Goal: Find specific page/section: Find specific page/section

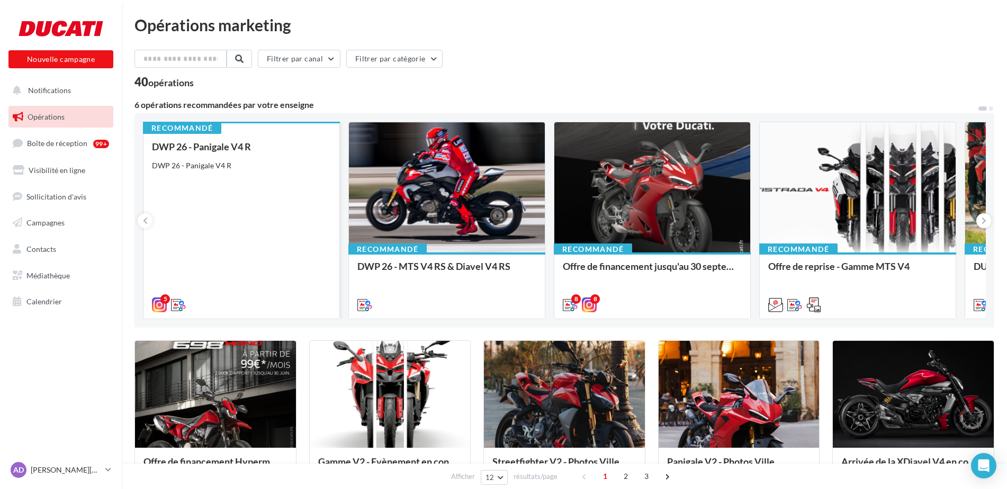
click at [248, 175] on div "DWP 26 - Panigale V4 R DWP 26 - Panigale V4 R" at bounding box center [241, 225] width 179 height 168
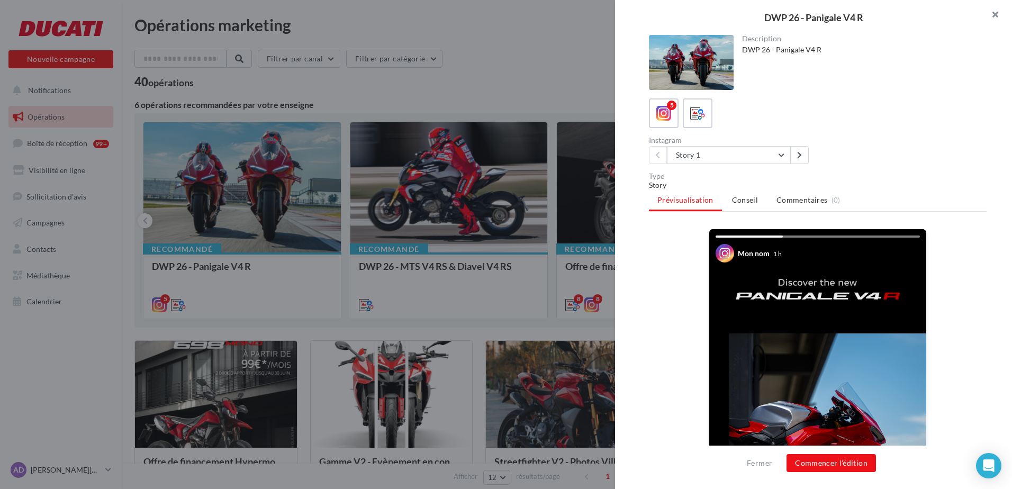
click at [997, 15] on button "button" at bounding box center [991, 16] width 42 height 32
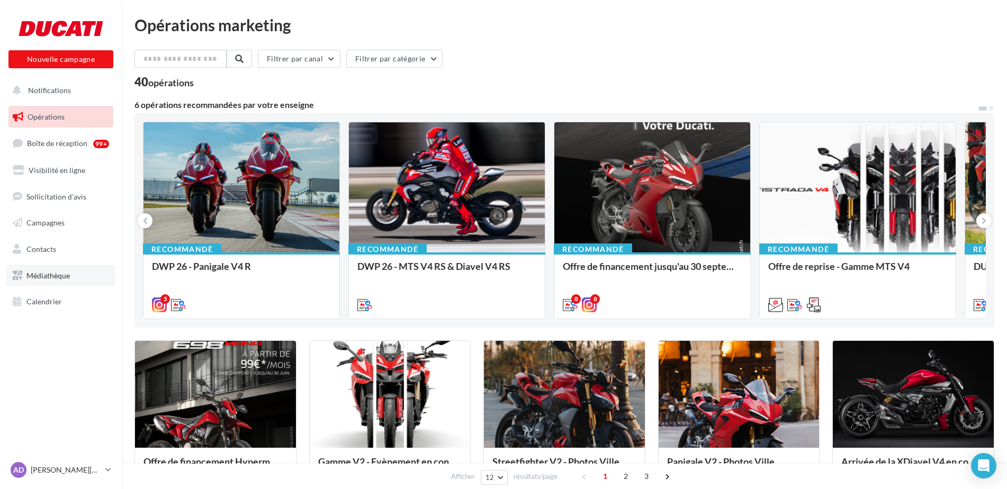
click at [46, 276] on span "Médiathèque" at bounding box center [47, 275] width 43 height 9
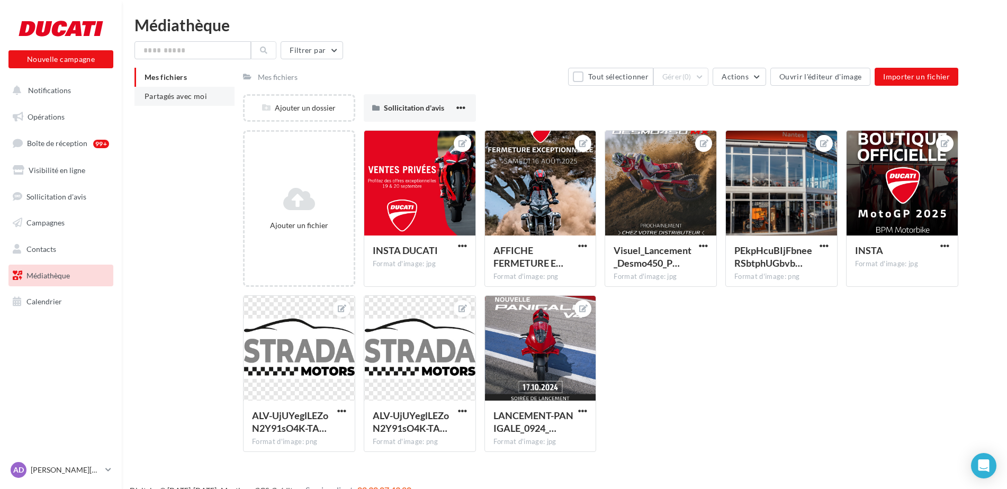
click at [180, 94] on span "Partagés avec moi" at bounding box center [175, 96] width 62 height 9
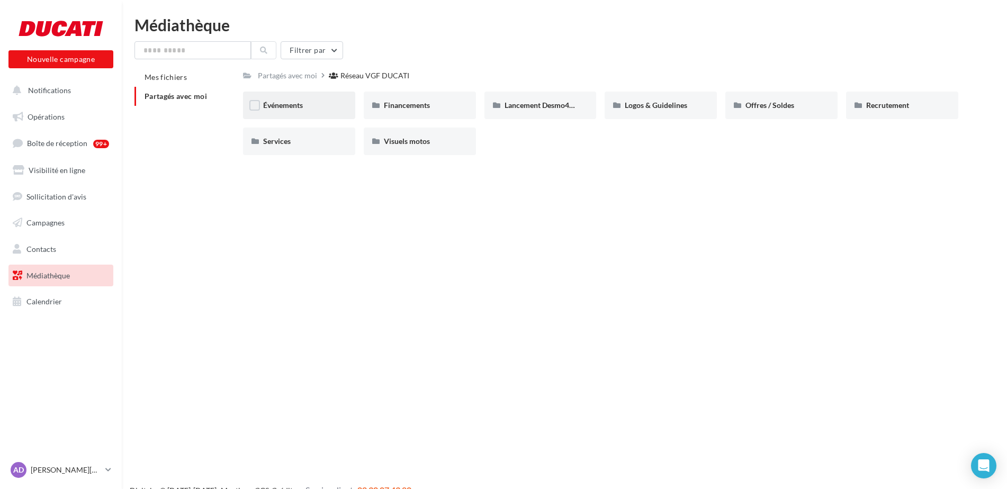
click at [315, 107] on div "Événements" at bounding box center [299, 105] width 72 height 11
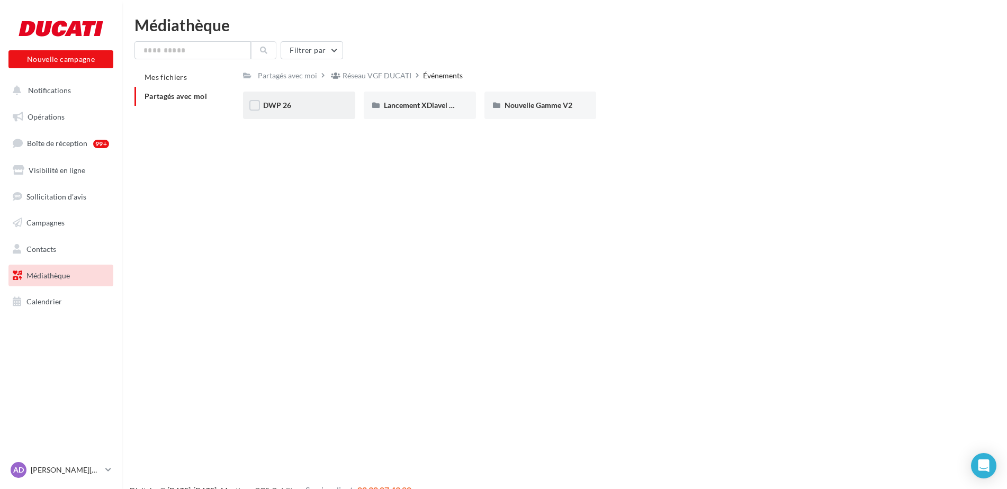
click at [311, 104] on div "DWP 26" at bounding box center [299, 105] width 72 height 11
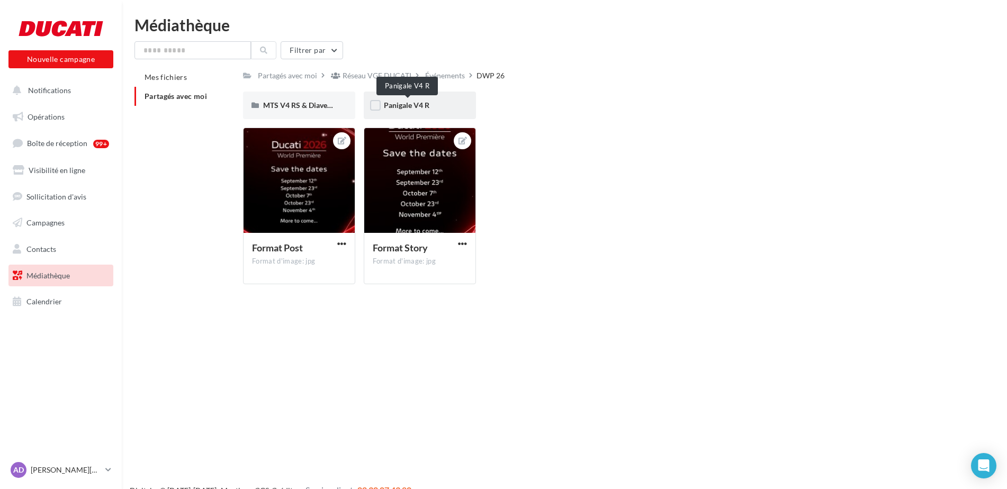
click at [405, 102] on span "Panigale V4 R" at bounding box center [407, 105] width 46 height 9
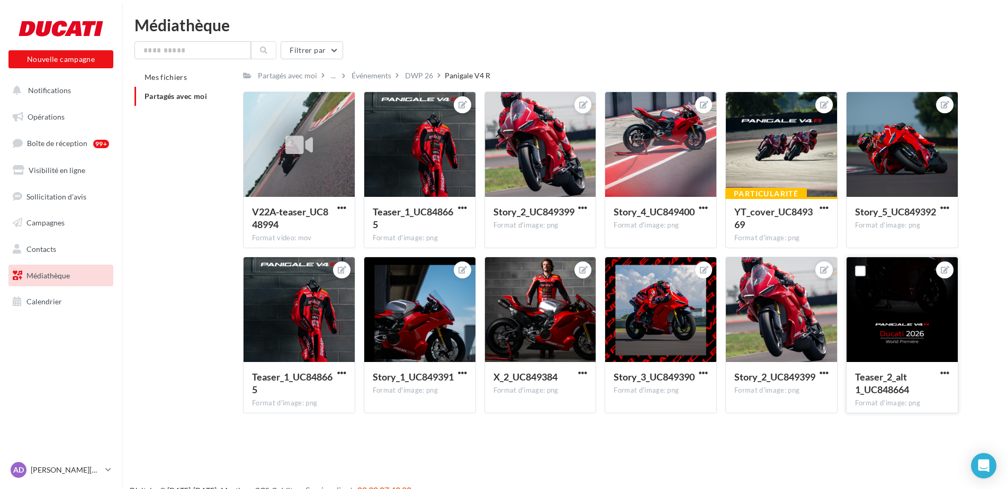
click at [876, 334] on div at bounding box center [901, 310] width 111 height 106
click at [314, 150] on div at bounding box center [299, 145] width 40 height 40
click at [255, 107] on label at bounding box center [257, 106] width 11 height 11
click at [309, 197] on div "V22A-teaser_UC848994 Format video: mov" at bounding box center [298, 222] width 111 height 50
click at [295, 201] on div "V22A-teaser_UC848994 Format video: mov" at bounding box center [298, 222] width 111 height 50
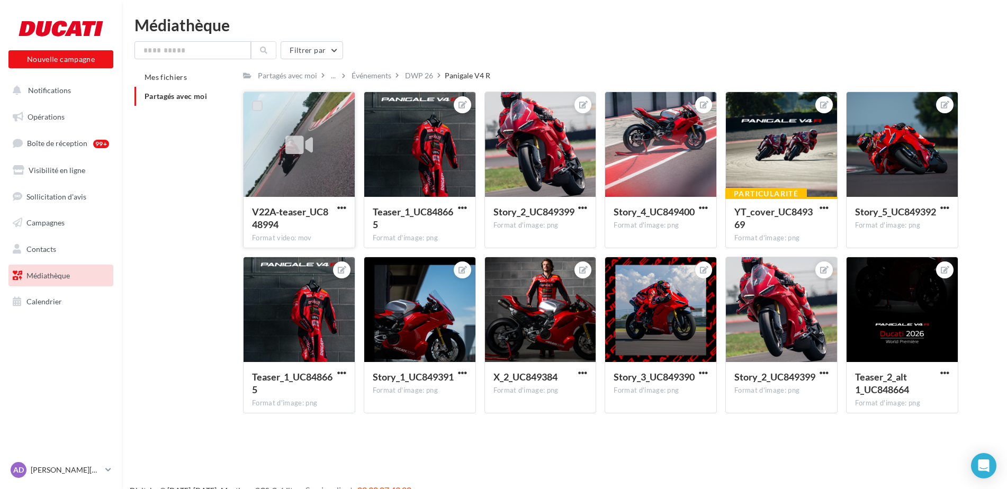
click at [260, 105] on label at bounding box center [257, 106] width 11 height 11
click at [782, 162] on div at bounding box center [781, 145] width 111 height 106
click at [744, 110] on label at bounding box center [739, 106] width 11 height 11
click at [301, 148] on icon at bounding box center [299, 145] width 28 height 24
click at [258, 111] on label at bounding box center [257, 106] width 11 height 11
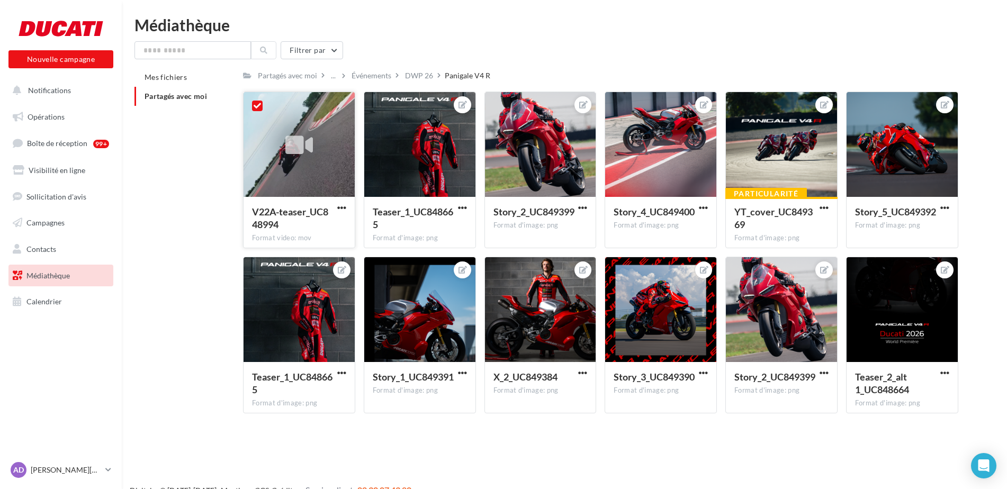
click at [288, 229] on div "V22A-teaser_UC848994" at bounding box center [293, 217] width 82 height 25
click at [259, 114] on div at bounding box center [257, 106] width 28 height 28
drag, startPoint x: 295, startPoint y: 143, endPoint x: 267, endPoint y: 144, distance: 27.5
click at [267, 143] on div at bounding box center [298, 145] width 111 height 106
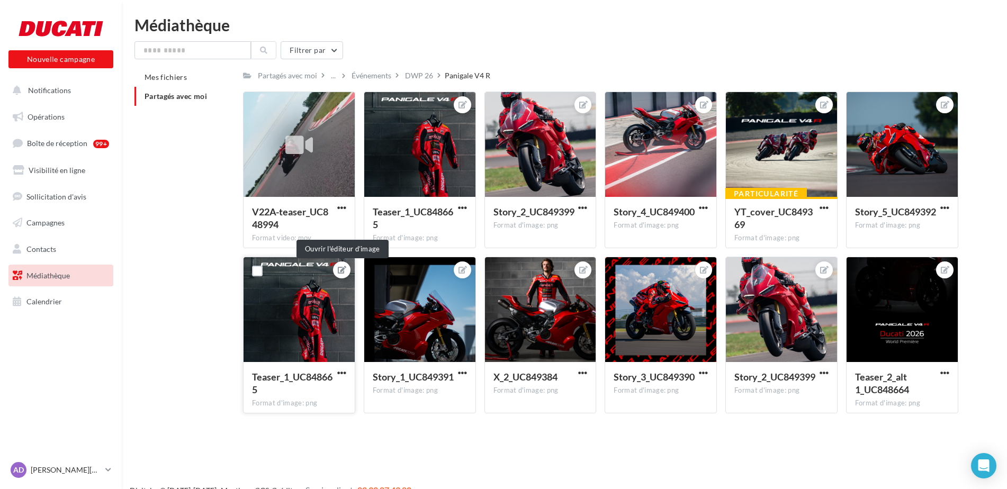
click at [338, 265] on button at bounding box center [341, 270] width 8 height 13
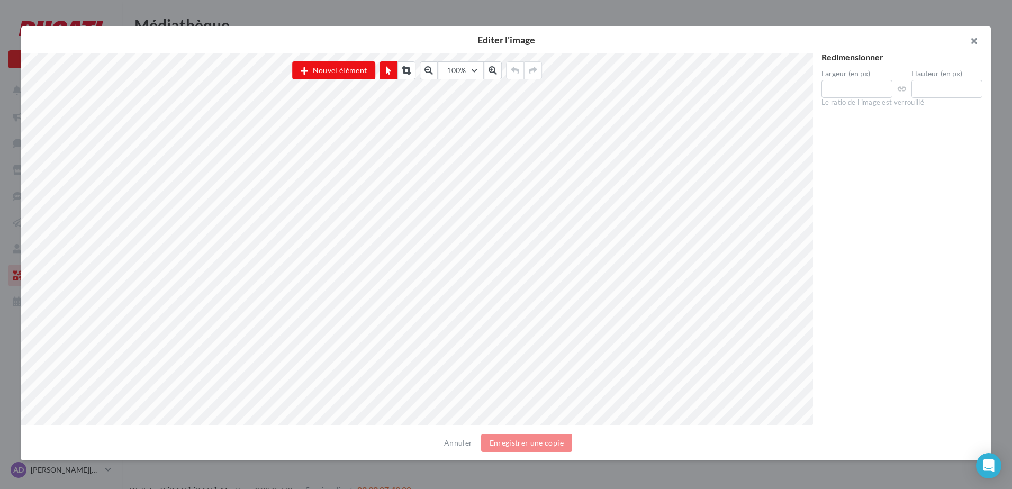
click at [973, 40] on button "button" at bounding box center [969, 42] width 42 height 32
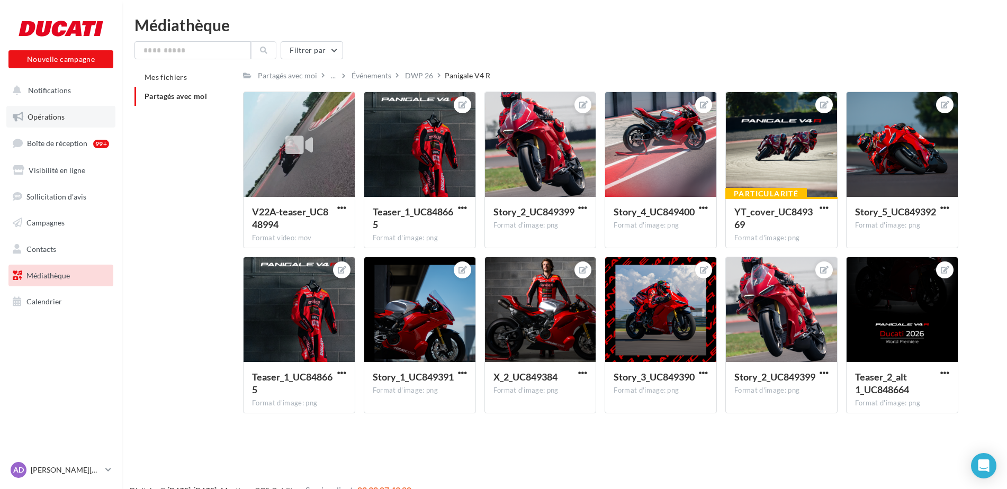
click at [71, 113] on link "Opérations" at bounding box center [60, 117] width 109 height 22
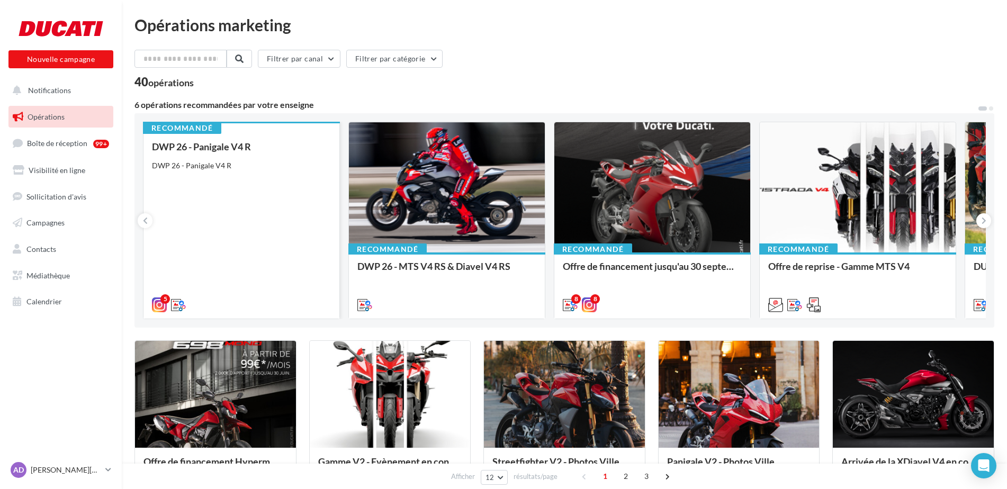
click at [212, 210] on div "DWP 26 - Panigale V4 R DWP 26 - Panigale V4 R" at bounding box center [241, 225] width 179 height 168
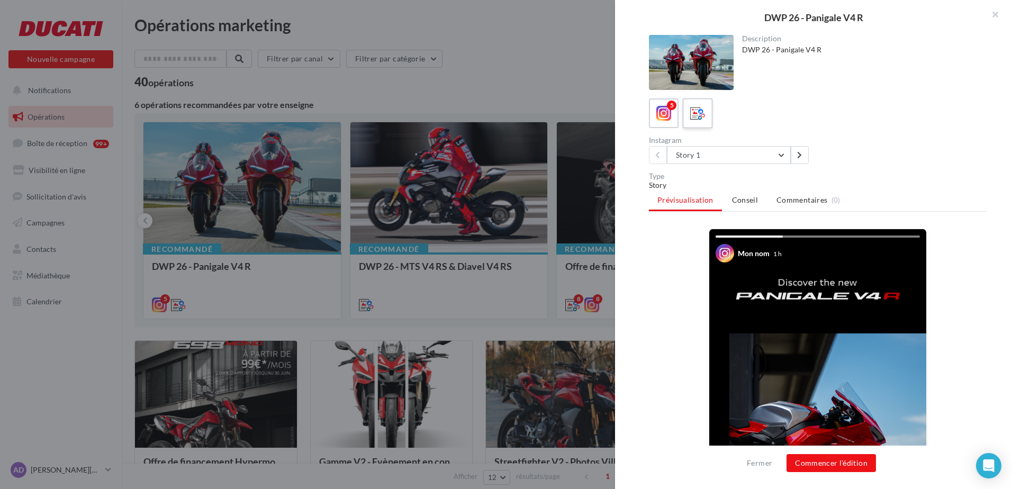
click at [692, 111] on icon at bounding box center [697, 113] width 15 height 15
